Goal: Check status: Check status

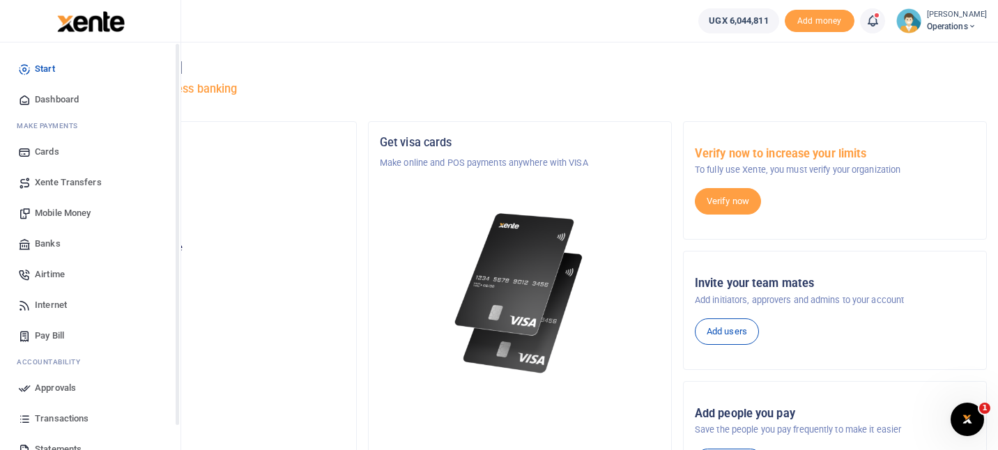
click at [59, 100] on span "Dashboard" at bounding box center [57, 100] width 44 height 14
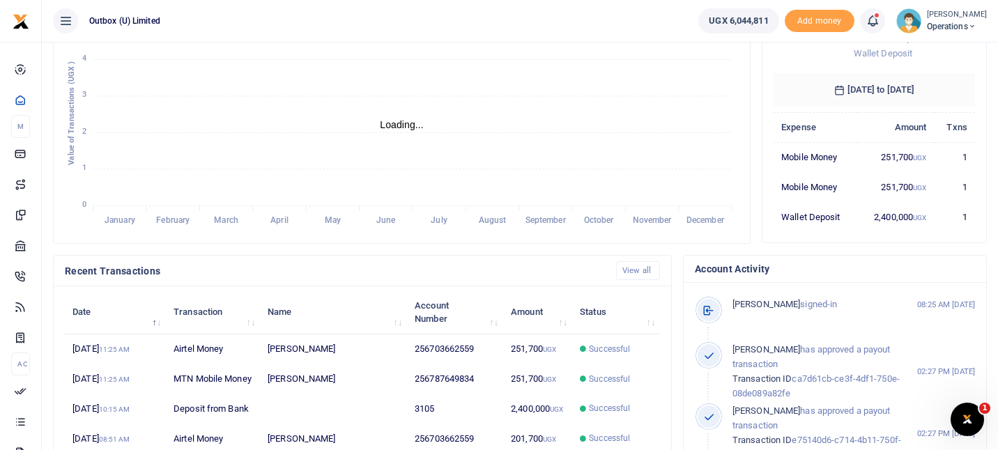
scroll to position [243, 0]
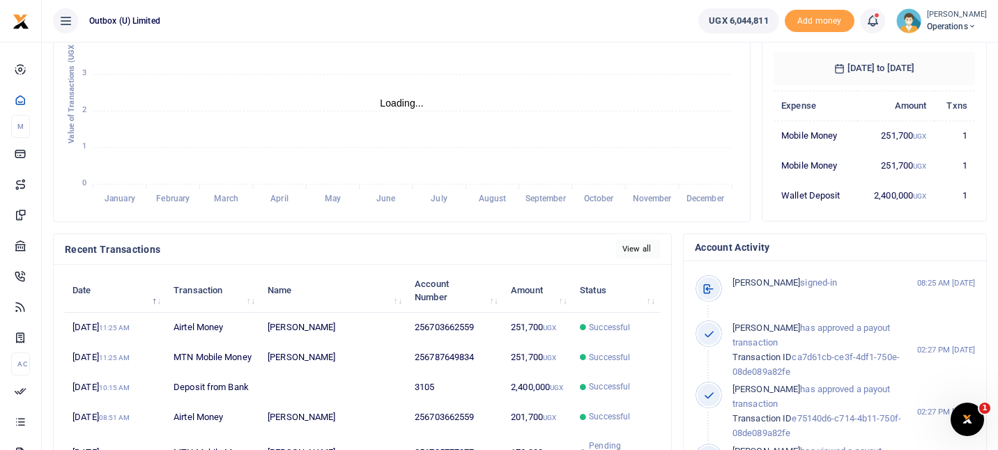
click at [637, 255] on link "View all" at bounding box center [638, 249] width 44 height 19
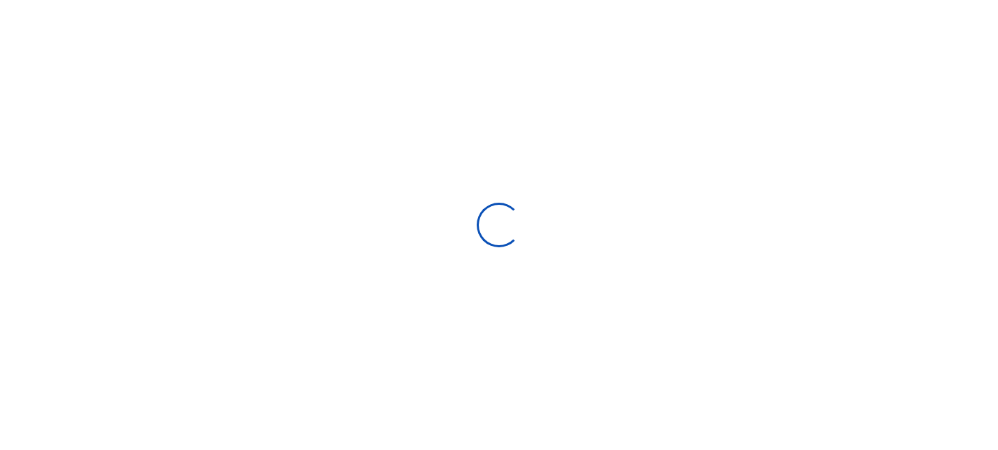
select select
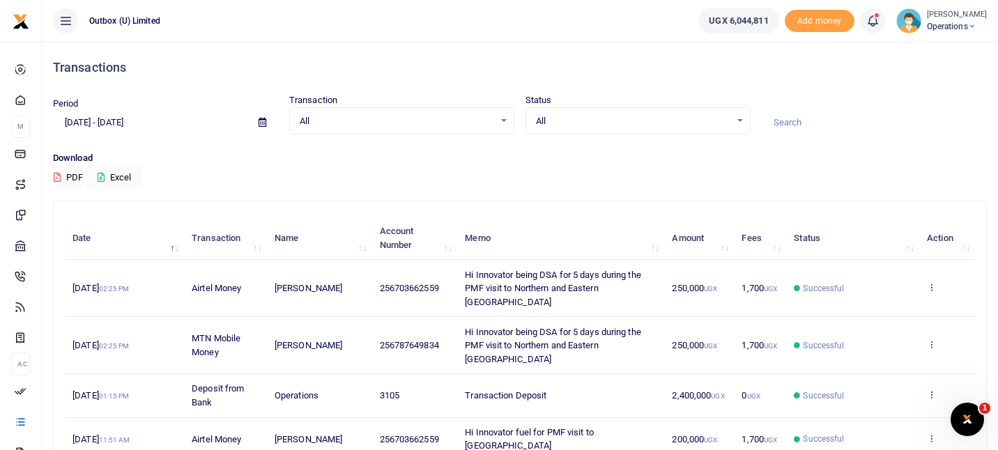
click at [260, 120] on icon at bounding box center [262, 122] width 8 height 9
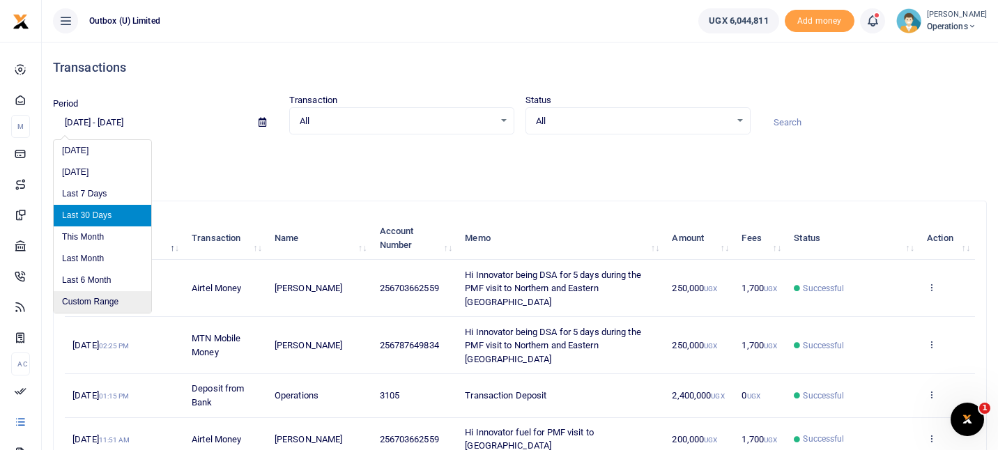
click at [120, 305] on li "Custom Range" at bounding box center [103, 302] width 98 height 22
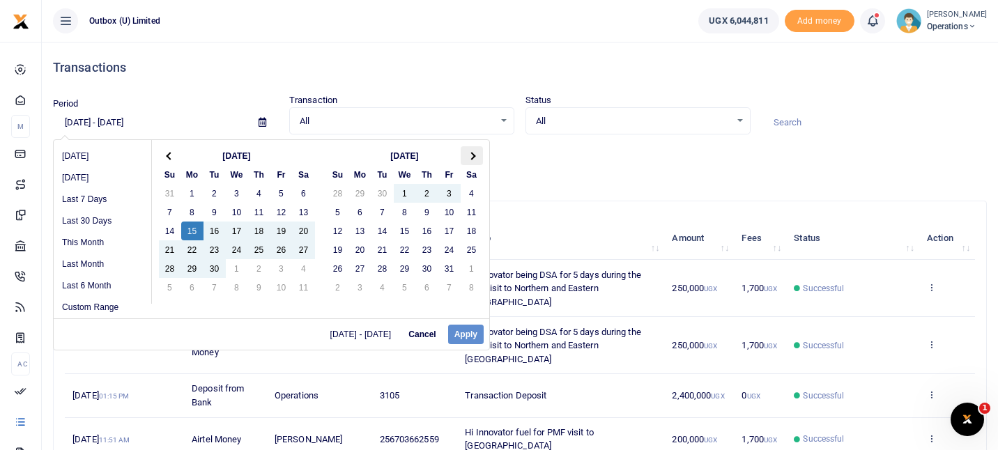
click at [471, 153] on span at bounding box center [471, 156] width 8 height 8
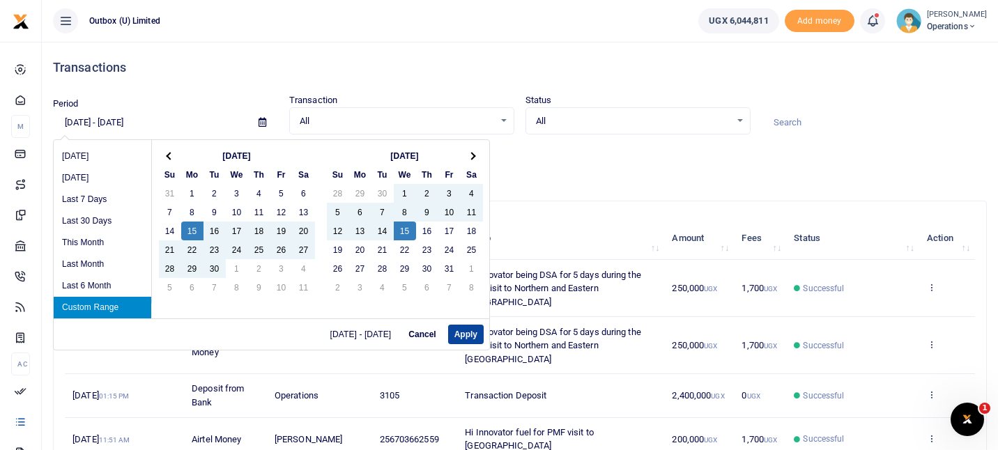
click at [472, 331] on button "Apply" at bounding box center [466, 335] width 36 height 20
type input "[DATE] - [DATE]"
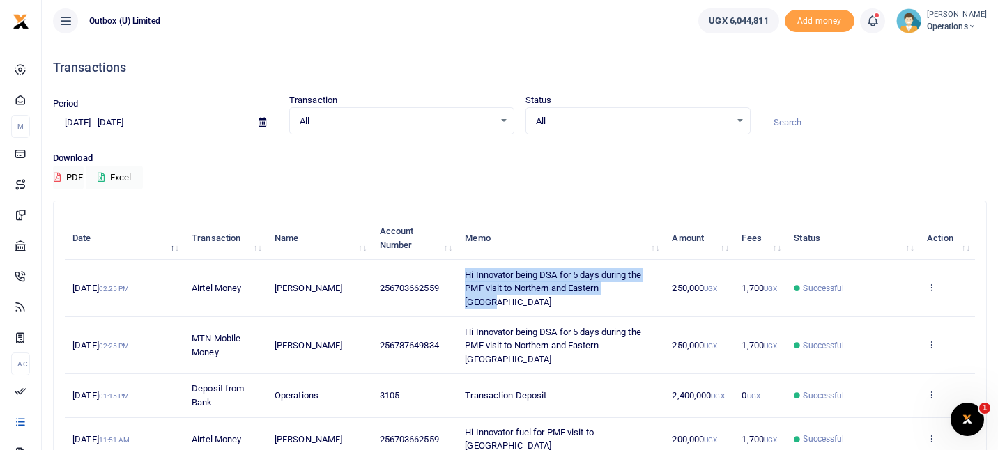
copy span "Hi Innovator being DSA for 5 days during the PMF visit to Northern and Eastern …"
drag, startPoint x: 464, startPoint y: 274, endPoint x: 637, endPoint y: 293, distance: 174.6
click at [637, 293] on td "Hi Innovator being DSA for 5 days during the PMF visit to Northern and Eastern …" at bounding box center [560, 288] width 207 height 57
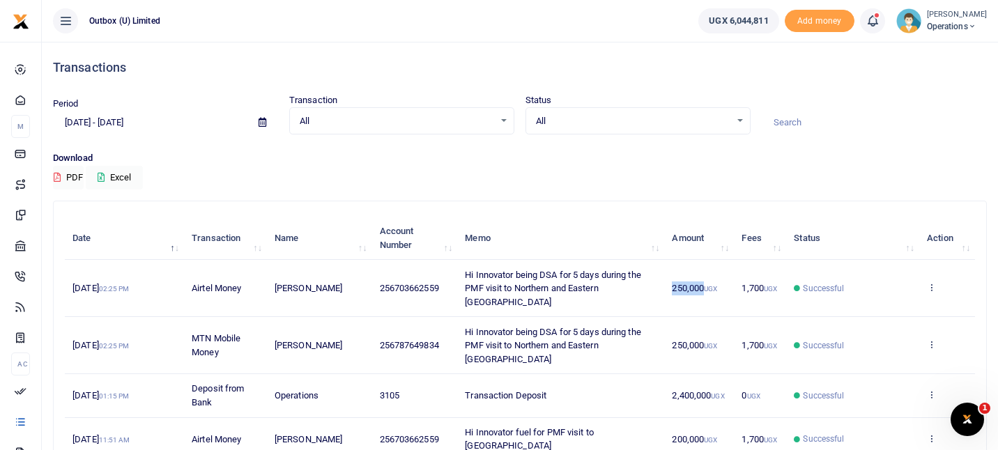
copy span "250,000"
drag, startPoint x: 669, startPoint y: 282, endPoint x: 702, endPoint y: 283, distance: 33.4
click at [702, 283] on td "250,000 UGX" at bounding box center [699, 288] width 70 height 57
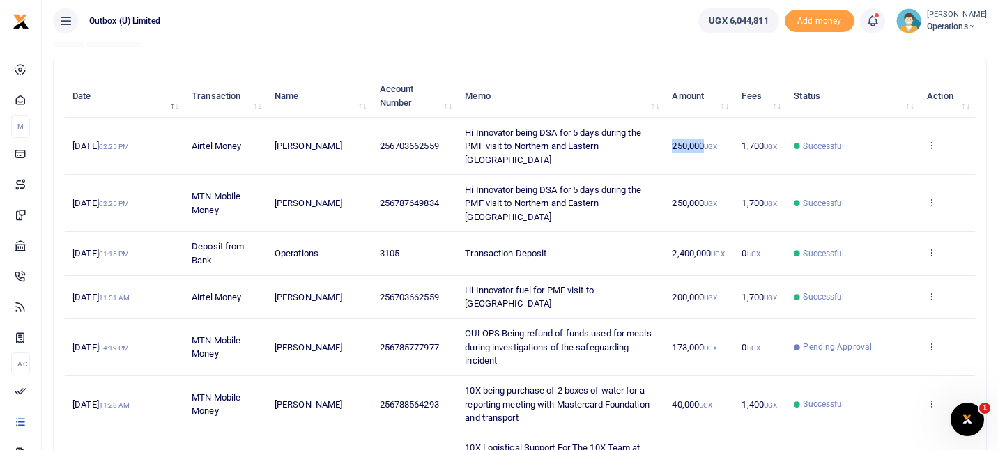
scroll to position [144, 0]
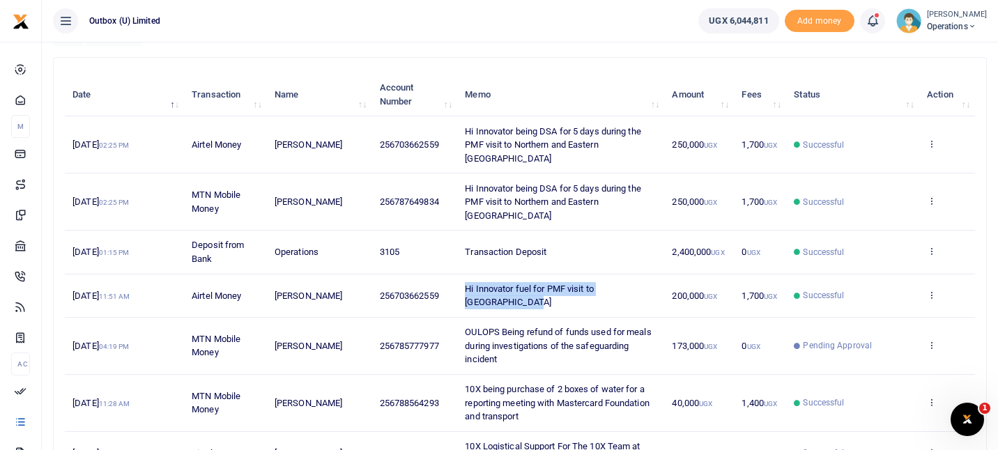
copy span "Hi Innovator fuel for PMF visit to [GEOGRAPHIC_DATA]"
drag, startPoint x: 505, startPoint y: 276, endPoint x: 464, endPoint y: 263, distance: 43.2
click at [464, 274] on td "Hi Innovator fuel for PMF visit to [GEOGRAPHIC_DATA]" at bounding box center [560, 295] width 207 height 43
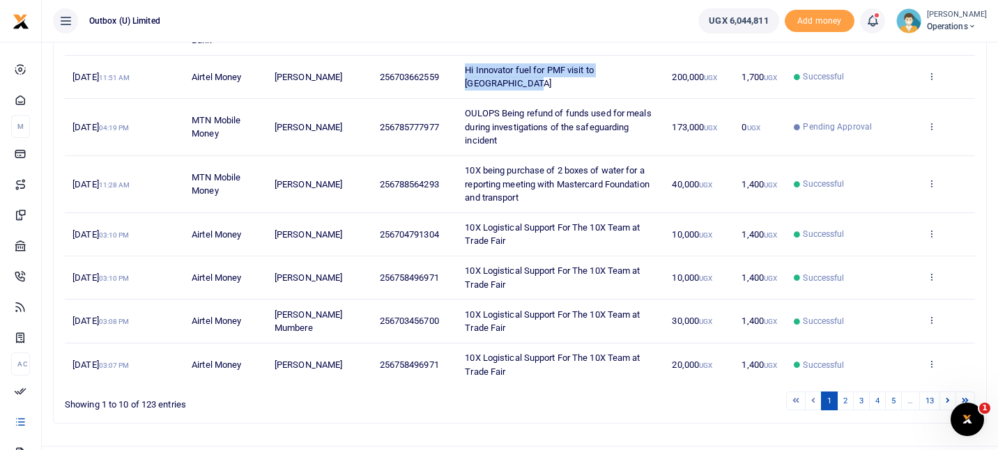
scroll to position [364, 0]
click at [844, 390] on link "2" at bounding box center [845, 399] width 17 height 19
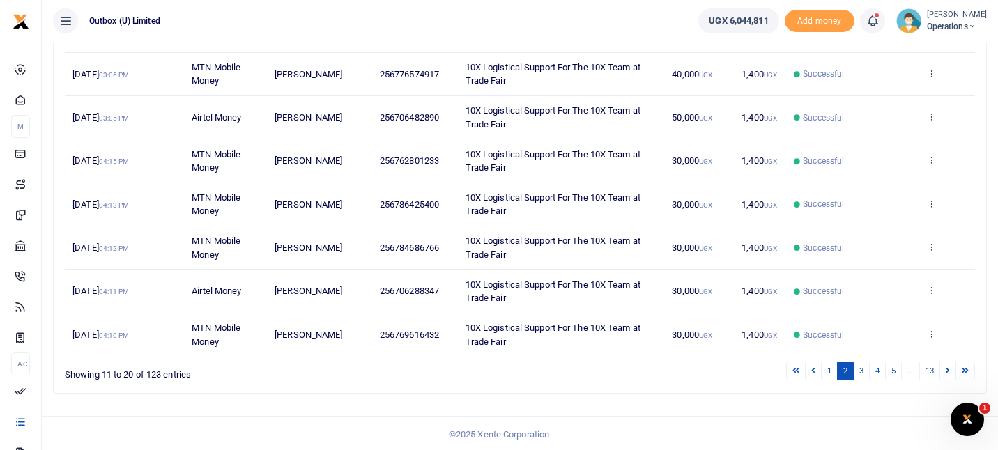
scroll to position [340, 0]
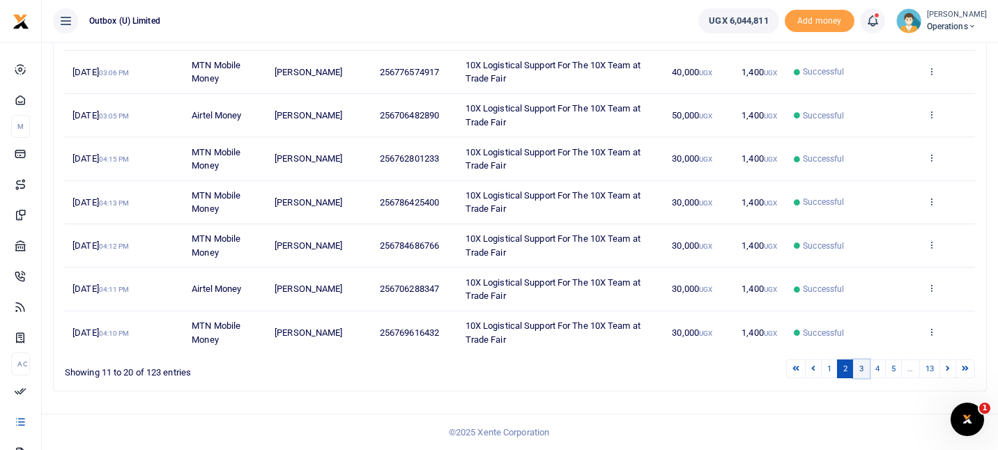
click at [862, 366] on link "3" at bounding box center [861, 368] width 17 height 19
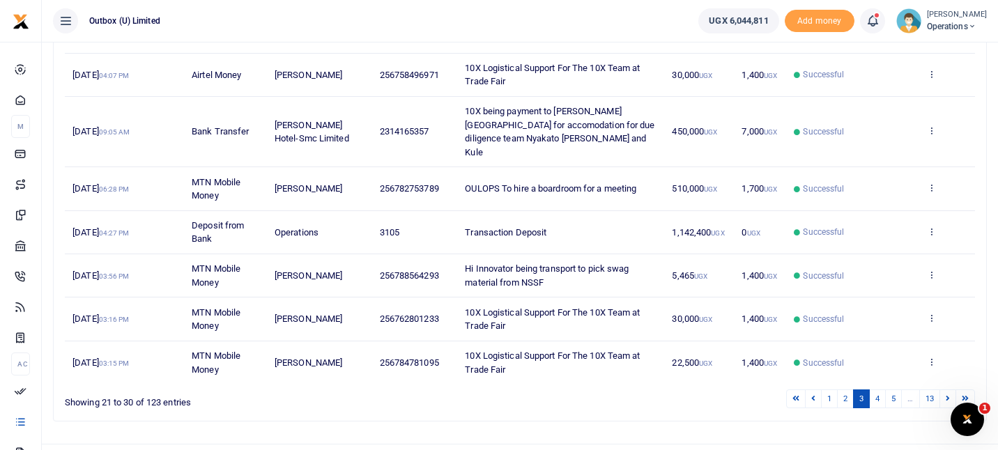
scroll to position [339, 0]
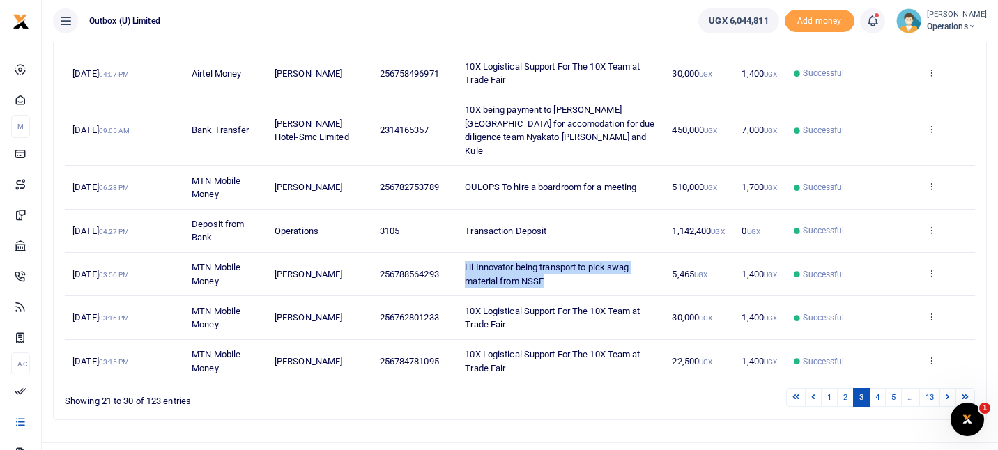
copy span "Hi Innovator being transport to pick swag material from NSSF"
drag, startPoint x: 548, startPoint y: 270, endPoint x: 465, endPoint y: 256, distance: 83.3
click at [465, 256] on td "Hi Innovator being transport to pick swag material from NSSF" at bounding box center [560, 274] width 207 height 43
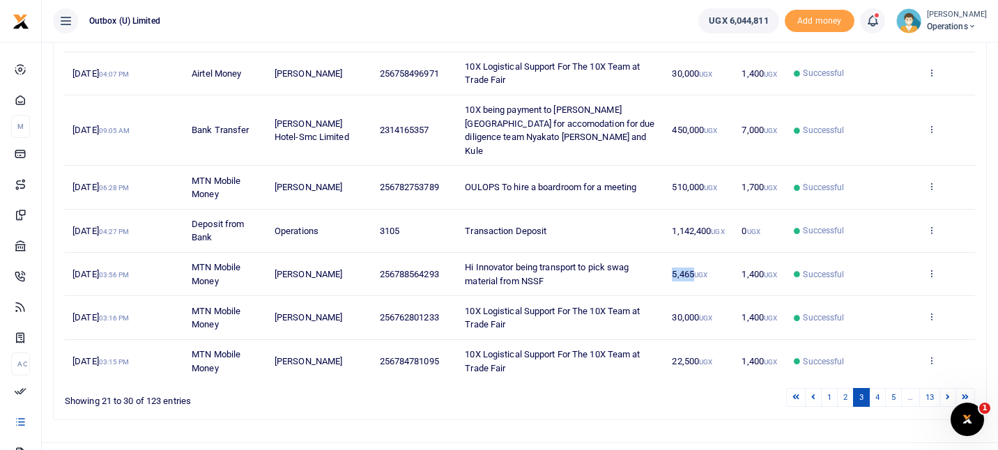
copy span "5,465"
drag, startPoint x: 670, startPoint y: 263, endPoint x: 693, endPoint y: 265, distance: 23.1
click at [693, 265] on td "5,465 UGX" at bounding box center [699, 274] width 70 height 43
click at [880, 388] on link "4" at bounding box center [877, 397] width 17 height 19
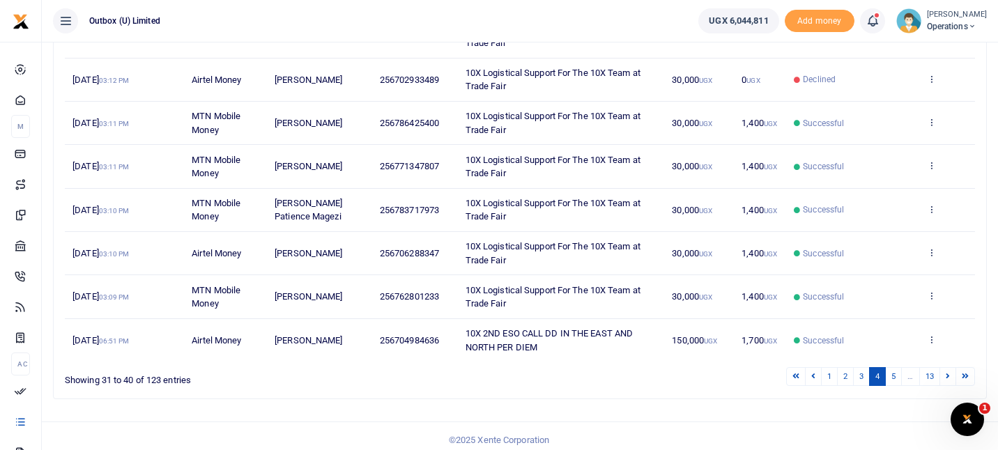
scroll to position [340, 0]
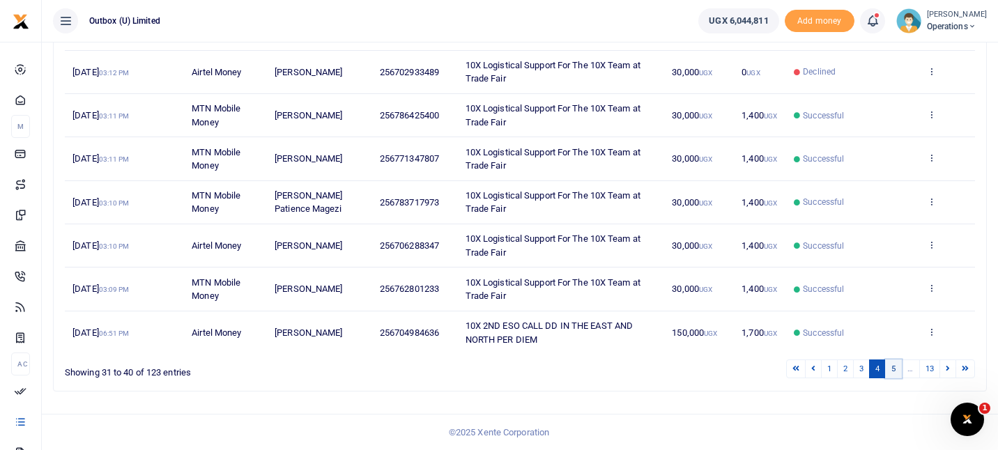
click at [892, 369] on link "5" at bounding box center [893, 368] width 17 height 19
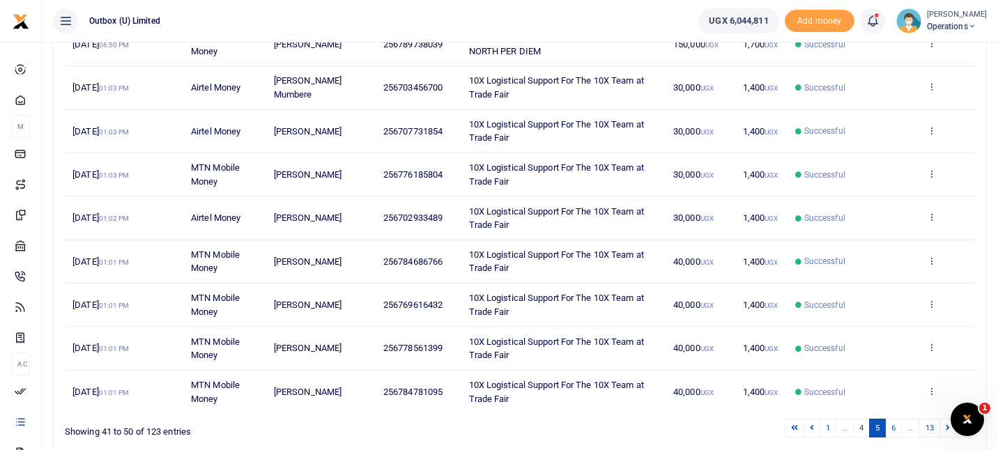
scroll to position [291, 0]
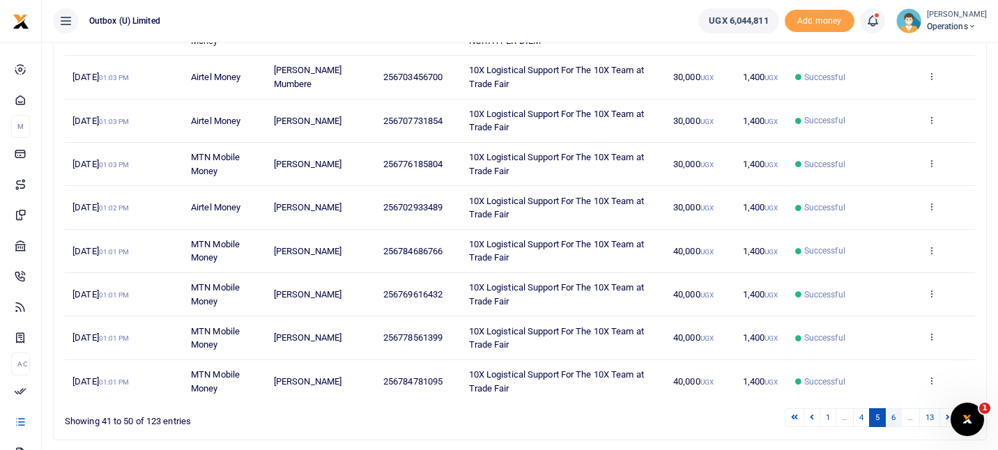
click at [896, 418] on link "6" at bounding box center [893, 417] width 17 height 19
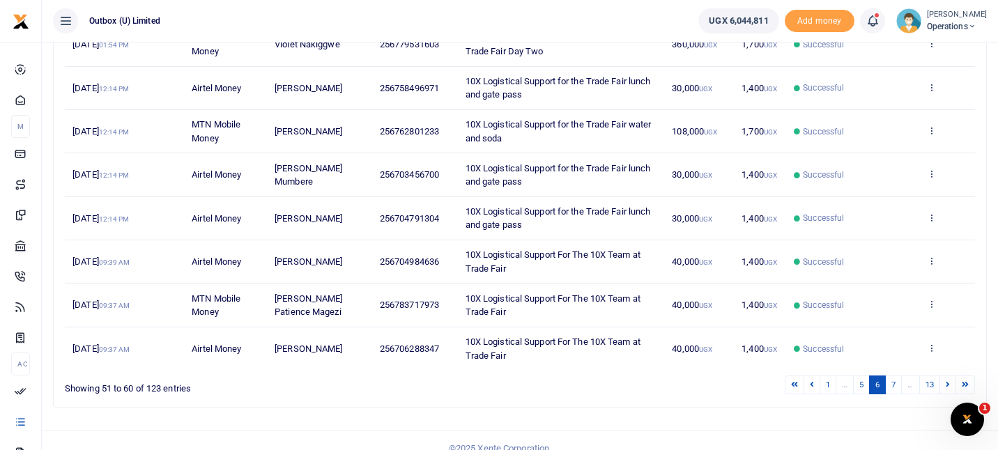
scroll to position [340, 0]
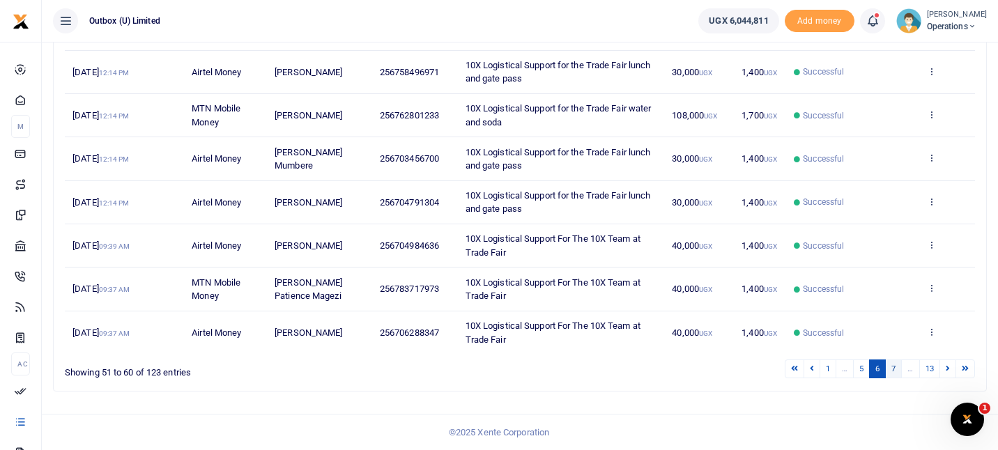
click at [894, 366] on link "7" at bounding box center [893, 368] width 17 height 19
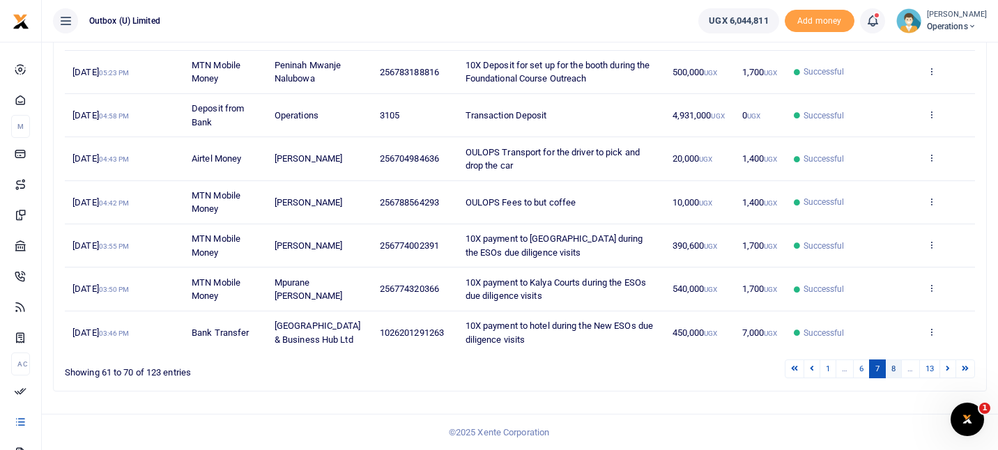
click at [895, 369] on link "8" at bounding box center [893, 368] width 17 height 19
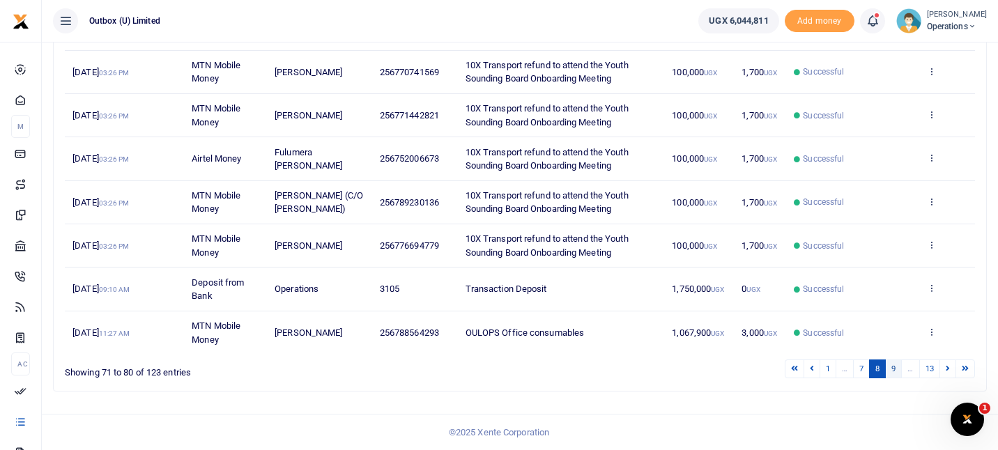
click at [892, 371] on link "9" at bounding box center [893, 368] width 17 height 19
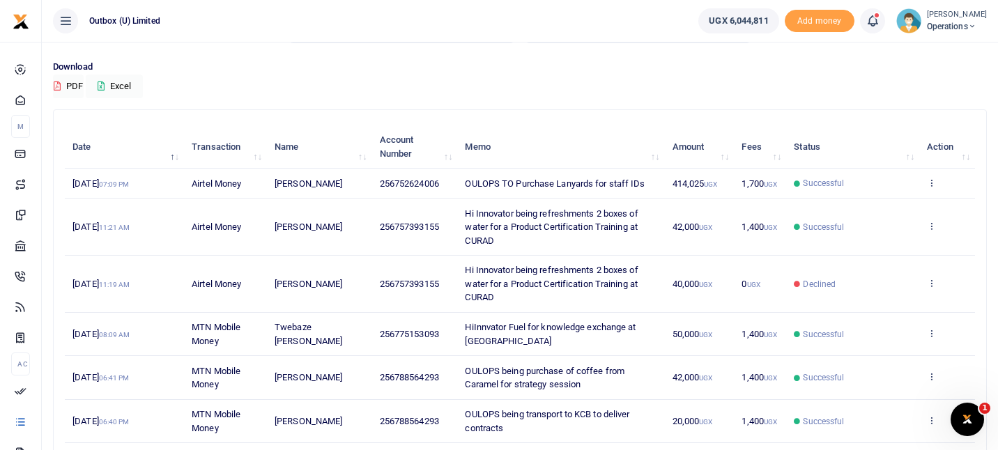
scroll to position [91, 0]
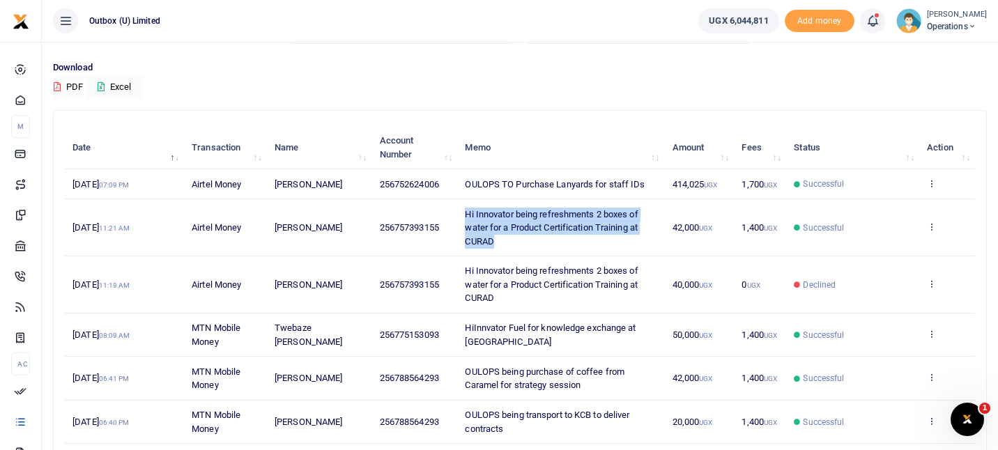
copy span "Hi Innovator being refreshments 2 boxes of water for a Product Certification Tr…"
drag, startPoint x: 499, startPoint y: 241, endPoint x: 467, endPoint y: 219, distance: 39.2
click at [467, 219] on td "Hi Innovator being refreshments 2 boxes of water for a Product Certification Tr…" at bounding box center [560, 227] width 207 height 57
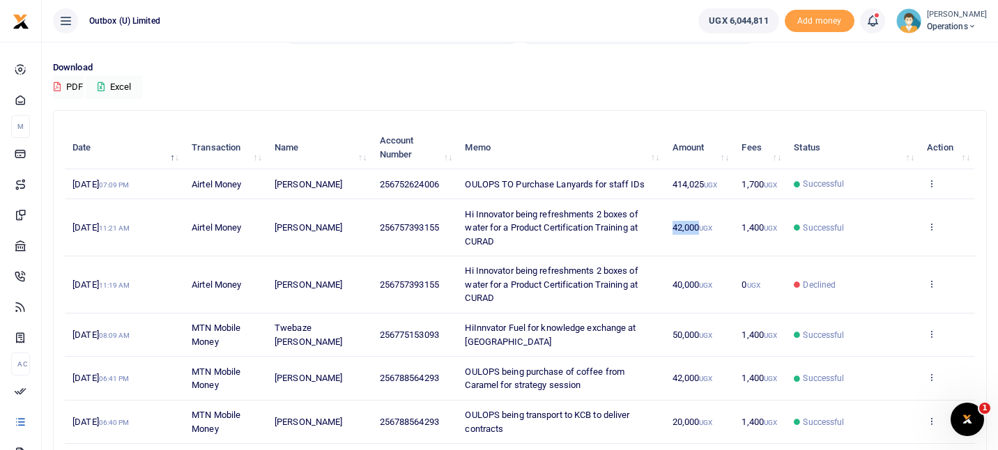
copy span "42,000"
drag, startPoint x: 667, startPoint y: 226, endPoint x: 698, endPoint y: 229, distance: 30.8
click at [698, 229] on td "42,000 UGX" at bounding box center [699, 227] width 70 height 57
drag, startPoint x: 505, startPoint y: 298, endPoint x: 481, endPoint y: 288, distance: 26.3
click at [481, 288] on td "Hi Innovator being refreshments 2 boxes of water for a Product Certification Tr…" at bounding box center [560, 284] width 207 height 57
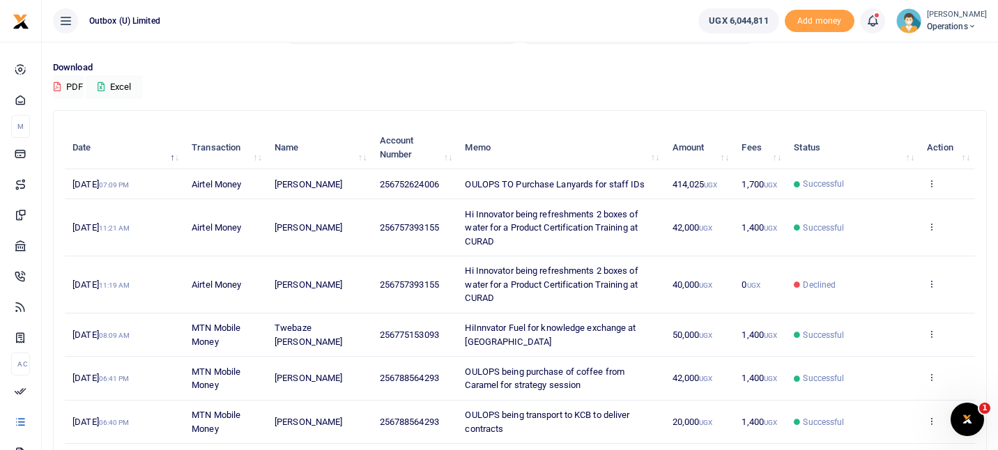
click at [511, 349] on td "HiInnvator Fuel for knowledge exchange at [GEOGRAPHIC_DATA]" at bounding box center [560, 334] width 207 height 43
drag, startPoint x: 501, startPoint y: 341, endPoint x: 465, endPoint y: 331, distance: 36.8
click at [465, 331] on td "HiInnvator Fuel for knowledge exchange at [GEOGRAPHIC_DATA]" at bounding box center [560, 334] width 207 height 43
copy span "HiInnvator Fuel for knowledge exchange at [GEOGRAPHIC_DATA]"
copy span "50,000"
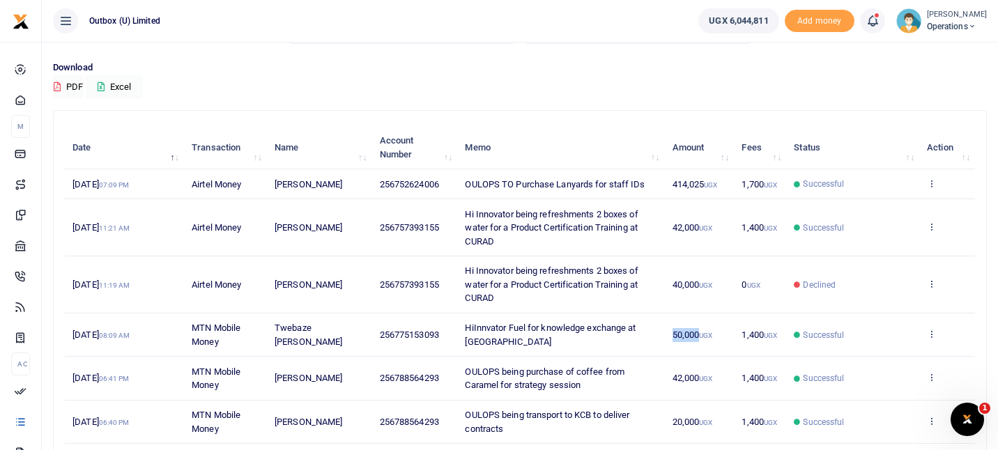
drag, startPoint x: 670, startPoint y: 334, endPoint x: 700, endPoint y: 335, distance: 30.0
click at [700, 335] on td "50,000 UGX" at bounding box center [699, 334] width 70 height 43
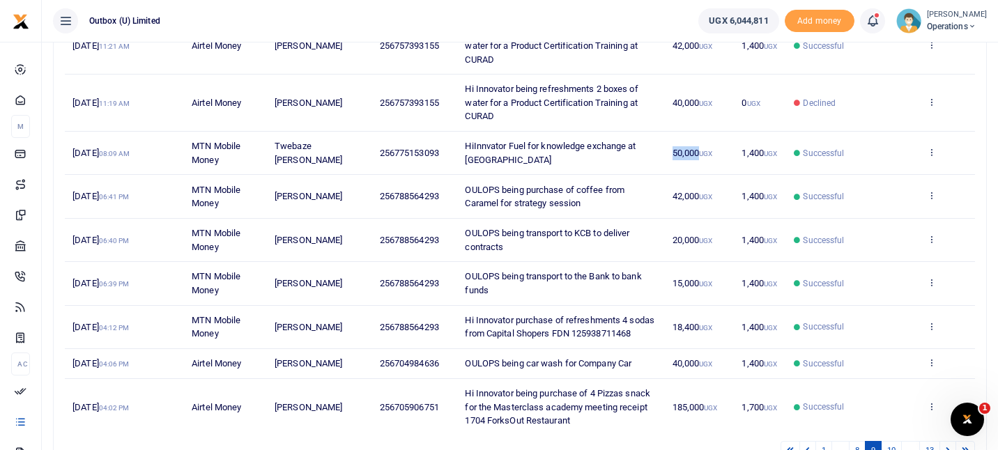
scroll to position [275, 0]
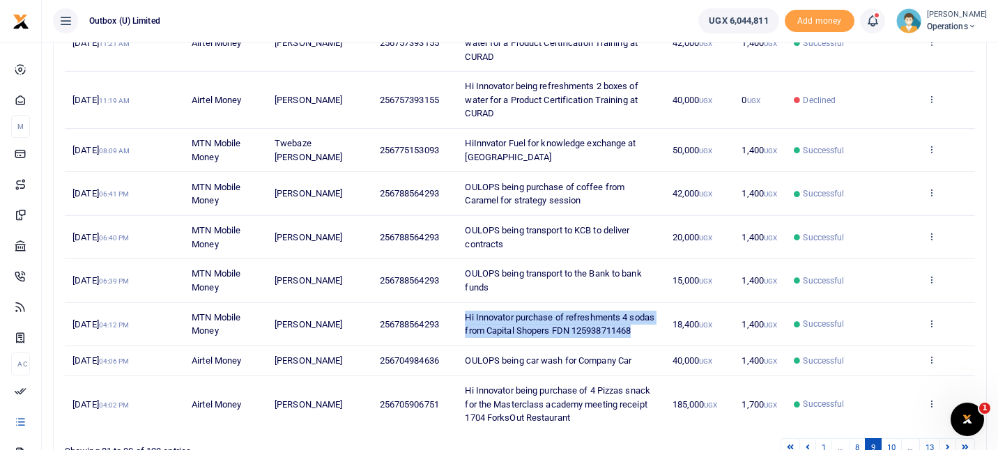
copy span "Hi Innovator purchase of refreshments 4 sodas from Capital Shopers FDN 12593871…"
drag, startPoint x: 537, startPoint y: 343, endPoint x: 463, endPoint y: 317, distance: 79.1
click at [463, 317] on td "Hi Innovator purchase of refreshments 4 sodas from Capital Shopers FDN 12593871…" at bounding box center [560, 324] width 207 height 43
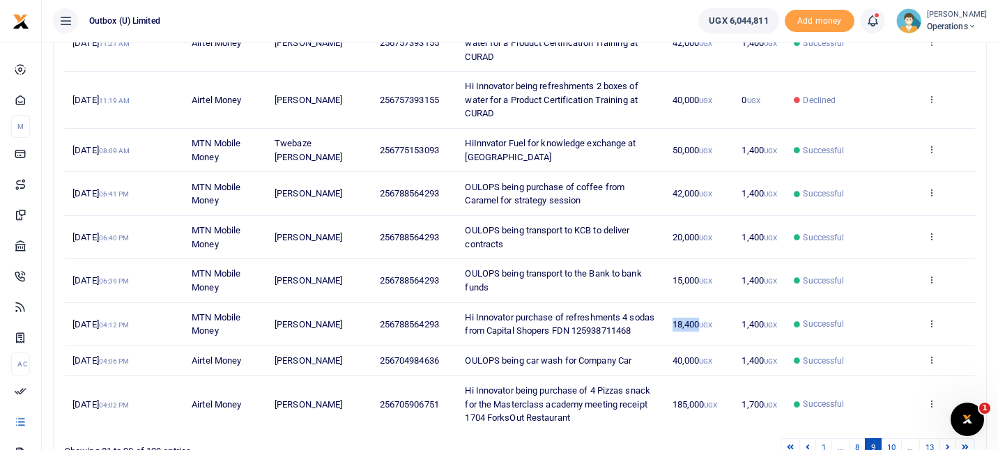
drag, startPoint x: 668, startPoint y: 333, endPoint x: 699, endPoint y: 333, distance: 30.7
click at [699, 333] on td "18,400 UGX" at bounding box center [699, 324] width 70 height 43
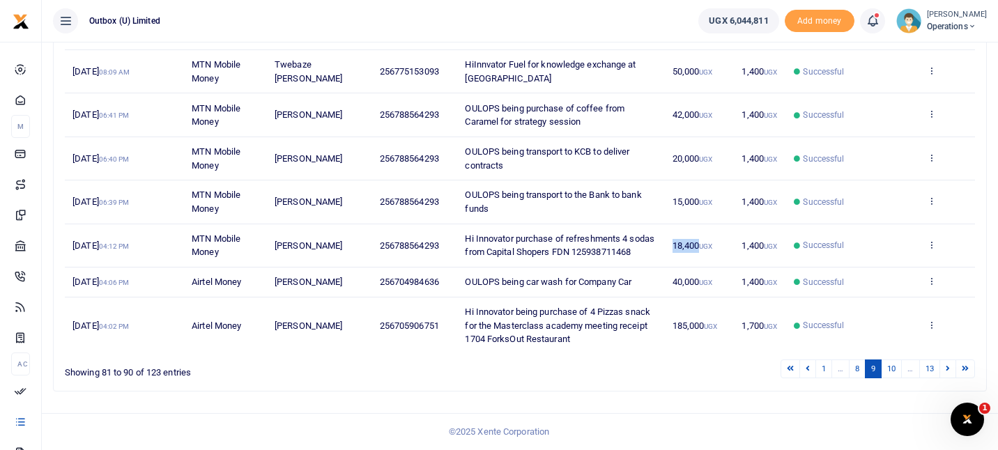
scroll to position [367, 0]
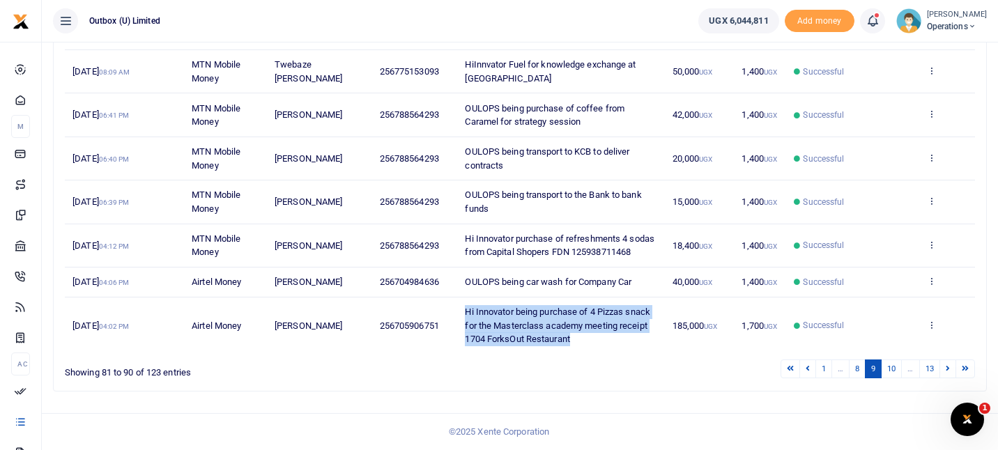
drag, startPoint x: 579, startPoint y: 338, endPoint x: 466, endPoint y: 315, distance: 115.2
click at [466, 315] on td "Hi Innovator being purchase of 4 Pizzas snack for the Masterclass academy meeti…" at bounding box center [560, 325] width 207 height 56
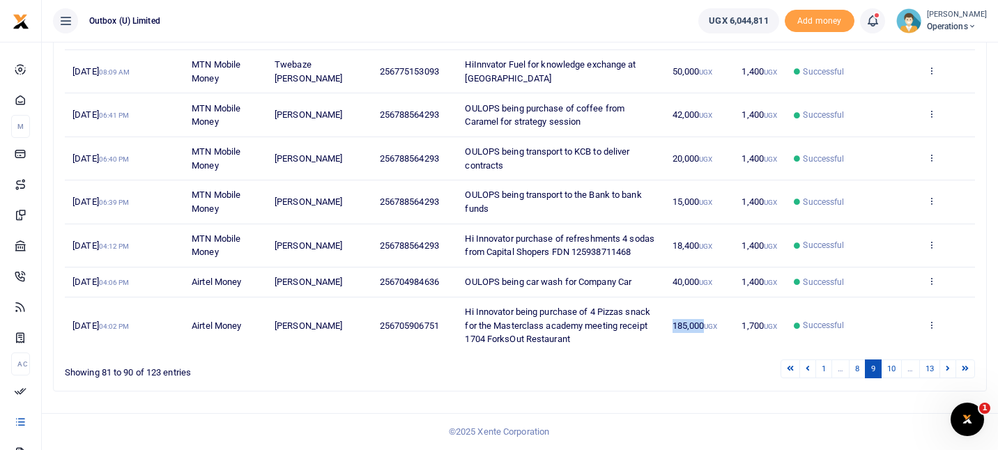
drag, startPoint x: 670, startPoint y: 327, endPoint x: 705, endPoint y: 329, distance: 34.9
click at [705, 329] on td "185,000 UGX" at bounding box center [699, 325] width 70 height 56
click at [891, 369] on link "10" at bounding box center [891, 368] width 21 height 19
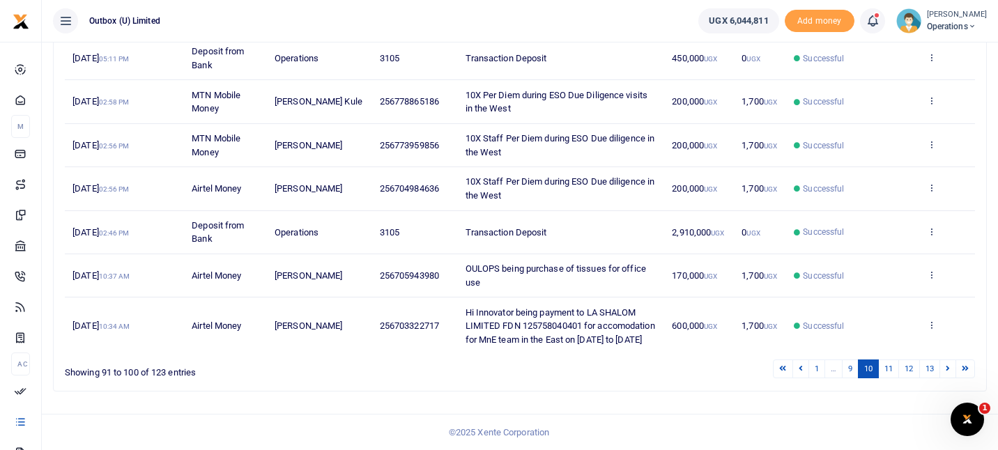
scroll to position [381, 0]
drag, startPoint x: 547, startPoint y: 341, endPoint x: 466, endPoint y: 297, distance: 92.0
click at [466, 297] on td "Hi Innovator being payment to LA SHALOM LIMITED FDN 125758040401 for accomodati…" at bounding box center [560, 325] width 207 height 56
drag, startPoint x: 665, startPoint y: 316, endPoint x: 703, endPoint y: 318, distance: 37.7
click at [703, 318] on td "600,000 UGX" at bounding box center [699, 325] width 70 height 56
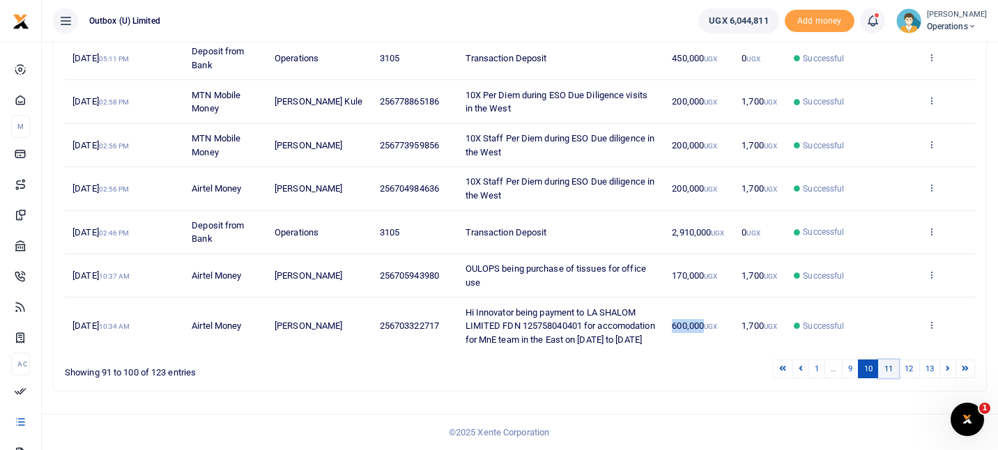
click at [887, 371] on link "11" at bounding box center [888, 368] width 21 height 19
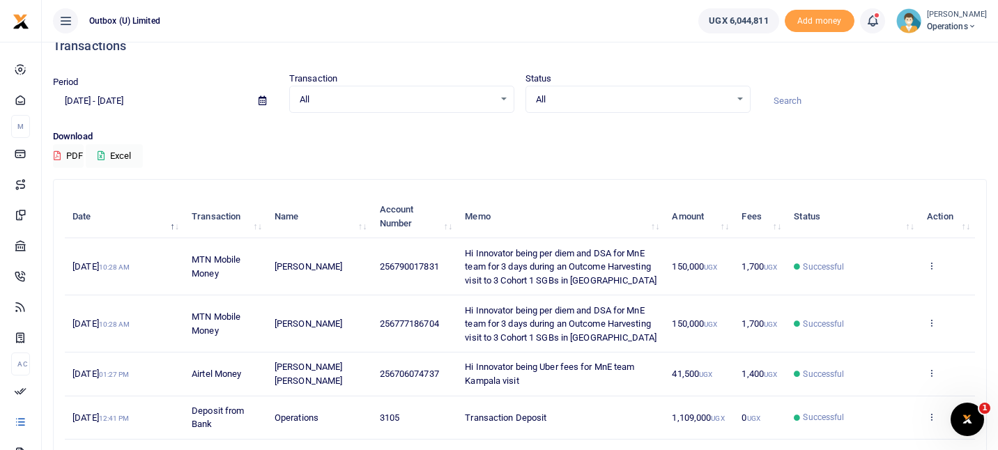
scroll to position [0, 0]
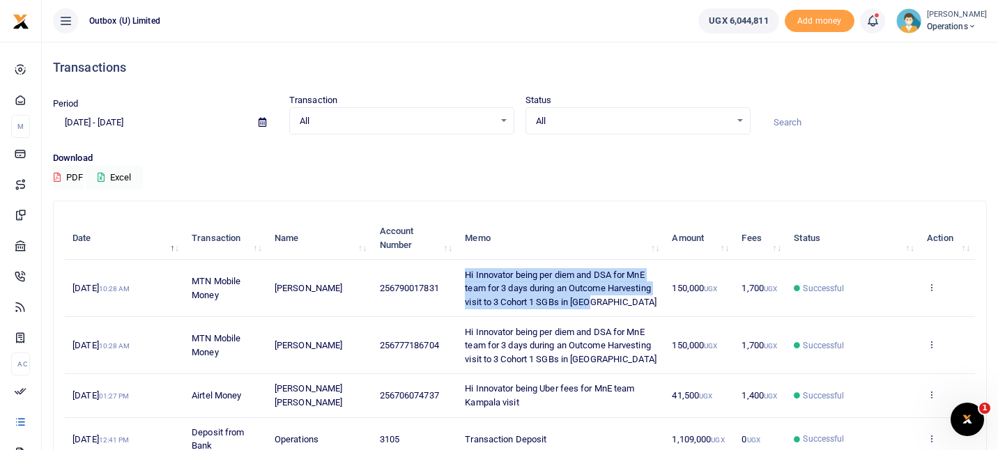
drag, startPoint x: 599, startPoint y: 300, endPoint x: 465, endPoint y: 280, distance: 135.9
click at [465, 280] on td "Hi Innovator being per diem and DSA for MnE team for 3 days during an Outcome H…" at bounding box center [560, 288] width 207 height 57
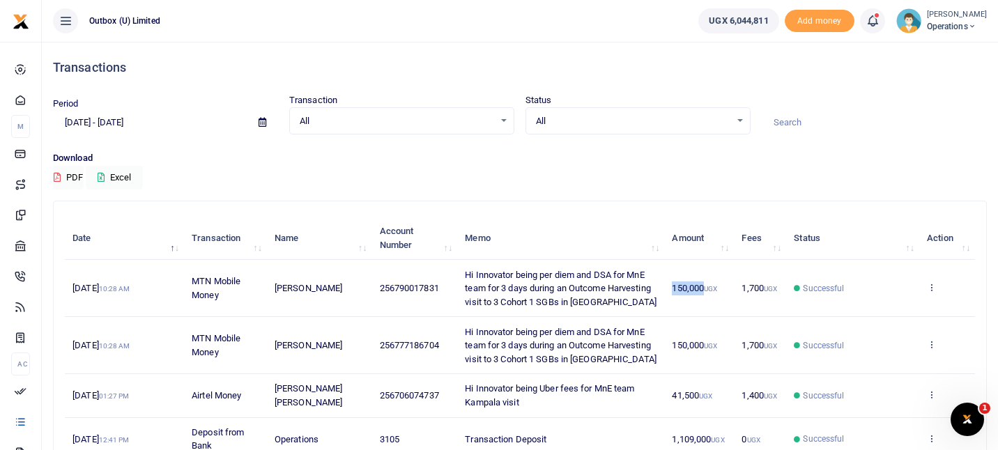
drag, startPoint x: 671, startPoint y: 288, endPoint x: 704, endPoint y: 289, distance: 32.7
click at [704, 289] on span "150,000 UGX" at bounding box center [694, 288] width 45 height 10
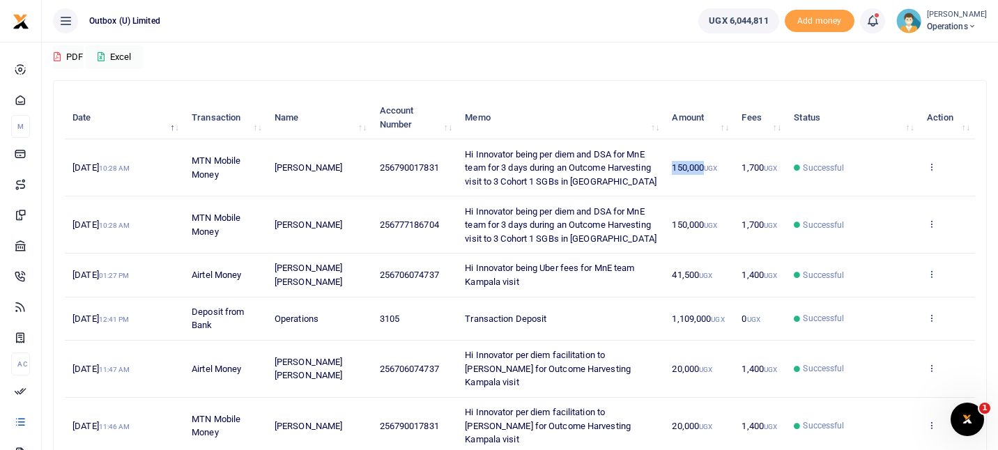
scroll to position [123, 0]
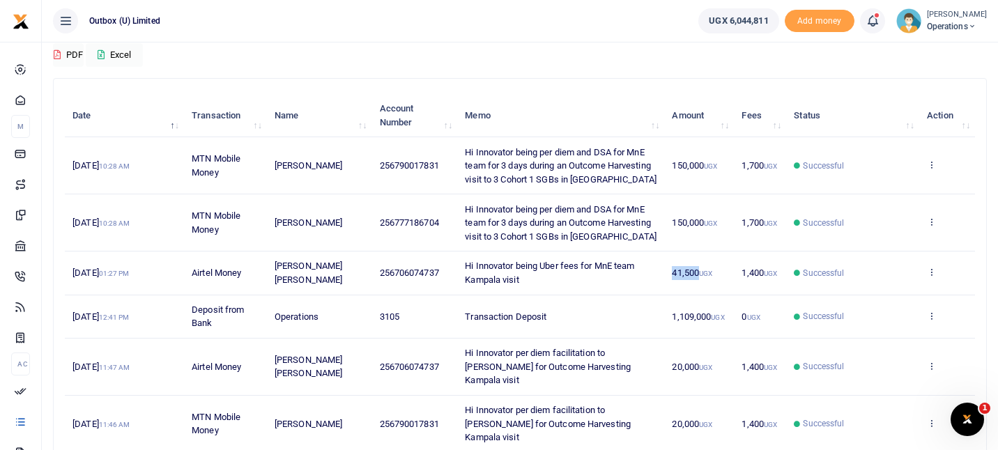
drag, startPoint x: 673, startPoint y: 276, endPoint x: 697, endPoint y: 276, distance: 24.4
click at [697, 276] on span "41,500 UGX" at bounding box center [692, 273] width 40 height 10
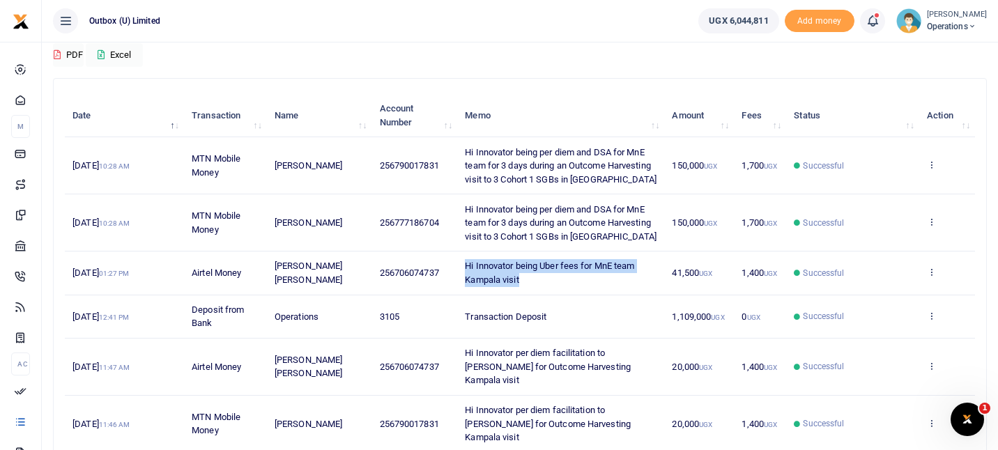
drag, startPoint x: 525, startPoint y: 279, endPoint x: 460, endPoint y: 268, distance: 65.7
click at [460, 268] on td "Hi Innovator being Uber fees for MnE team Kampala visit" at bounding box center [560, 272] width 207 height 43
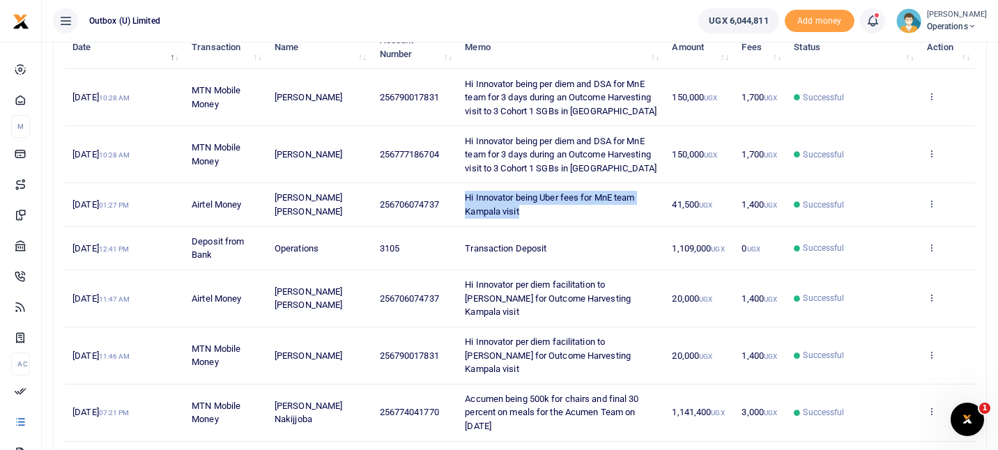
scroll to position [196, 0]
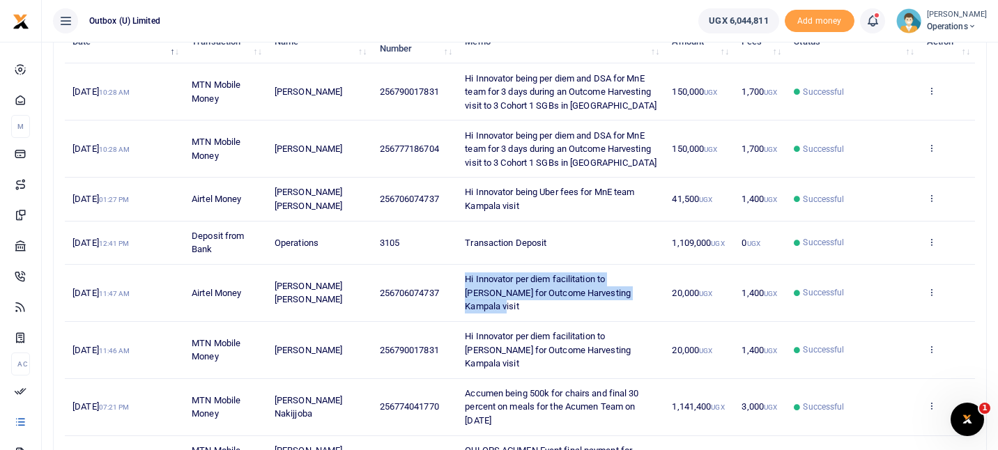
drag, startPoint x: 630, startPoint y: 291, endPoint x: 467, endPoint y: 285, distance: 163.1
click at [467, 285] on td "Hi Innovator per diem facilitation to [PERSON_NAME] for Outcome Harvesting Kamp…" at bounding box center [560, 293] width 207 height 57
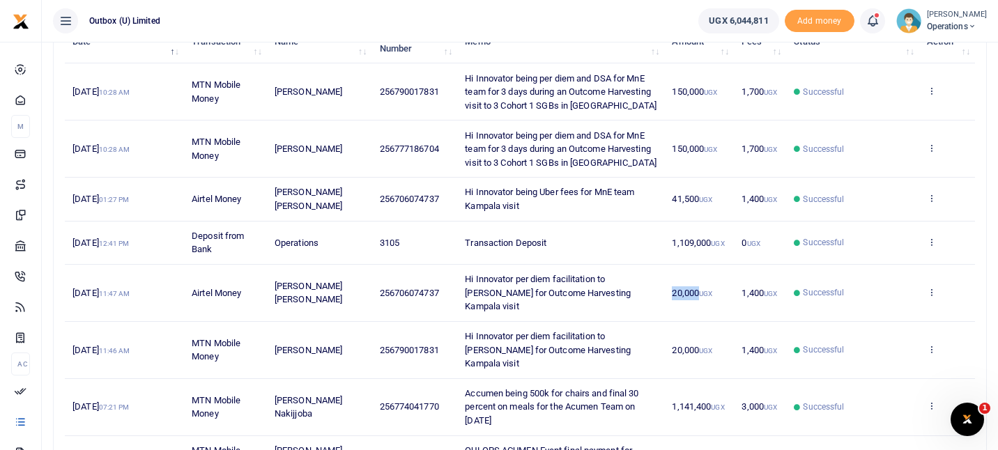
drag, startPoint x: 672, startPoint y: 289, endPoint x: 697, endPoint y: 289, distance: 25.1
click at [697, 289] on span "20,000 UGX" at bounding box center [692, 293] width 40 height 10
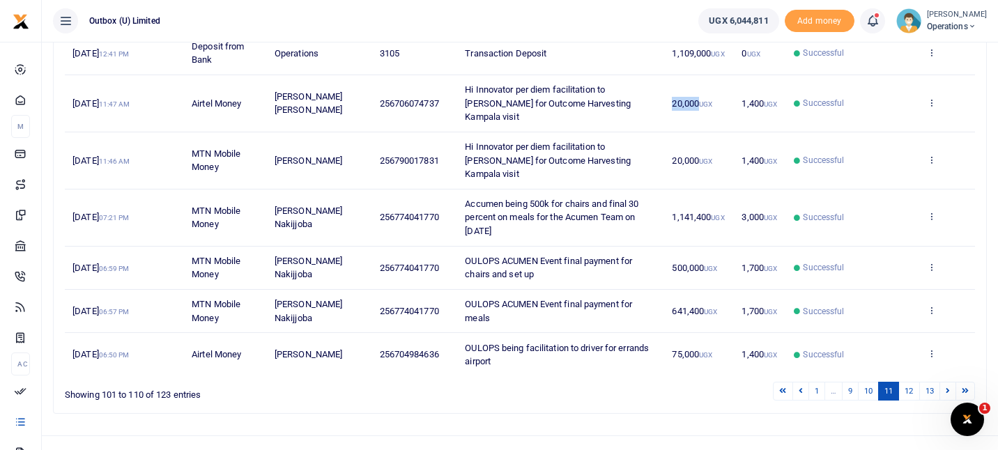
scroll to position [392, 0]
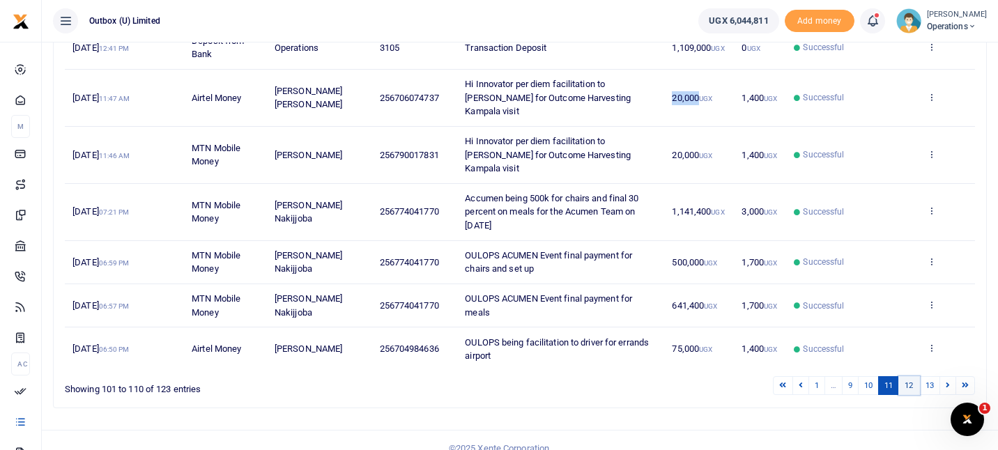
click at [906, 376] on link "12" at bounding box center [908, 385] width 21 height 19
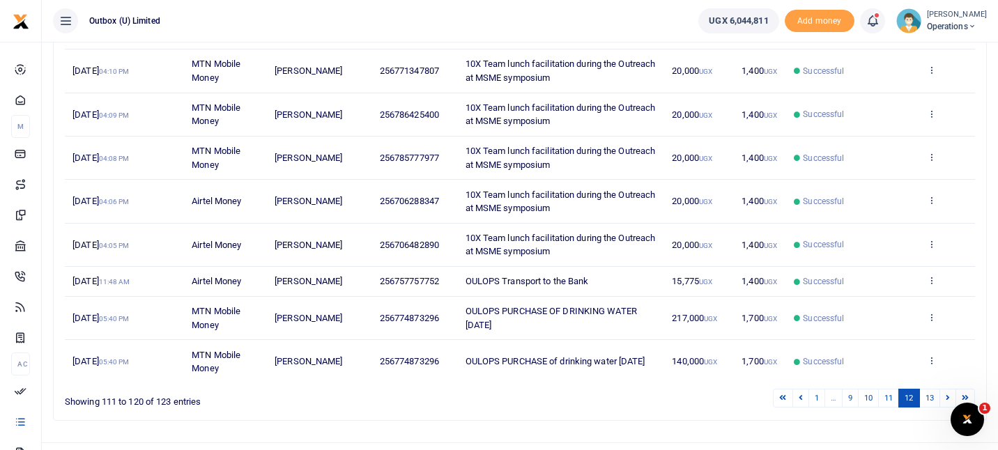
scroll to position [327, 0]
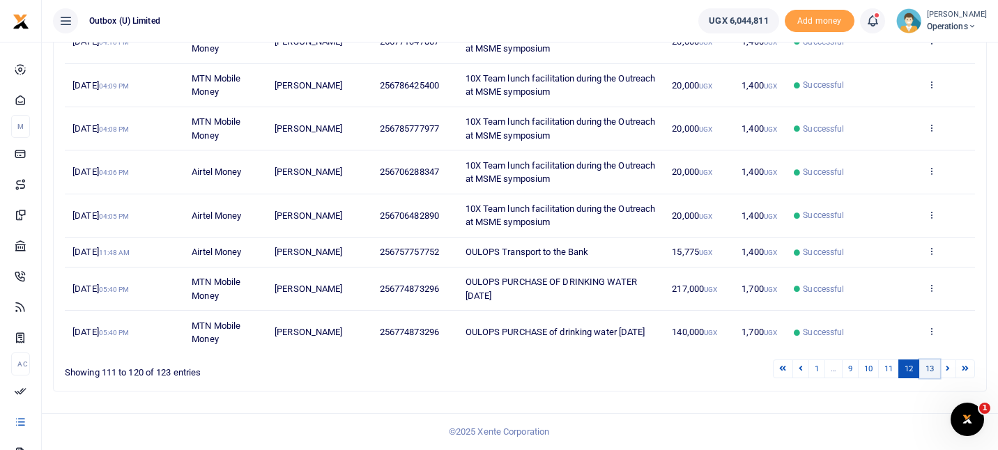
click at [931, 370] on link "13" at bounding box center [929, 368] width 21 height 19
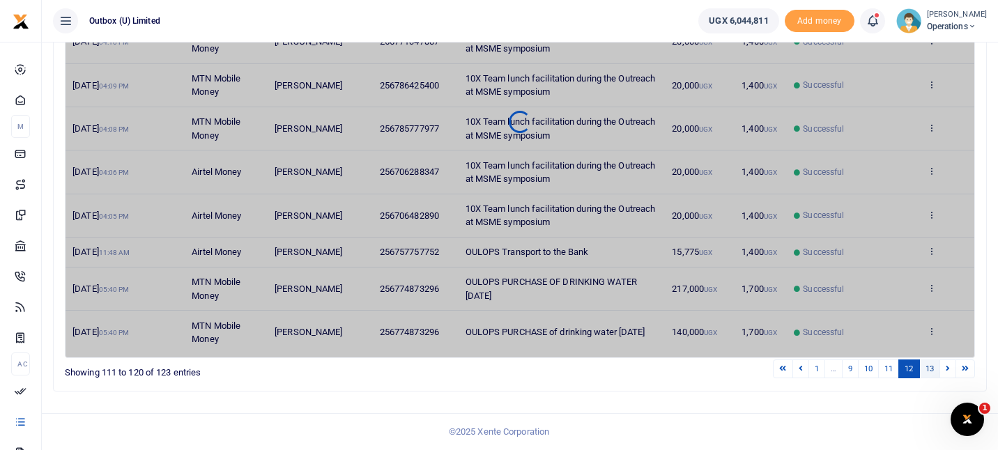
scroll to position [36, 0]
